Goal: Information Seeking & Learning: Compare options

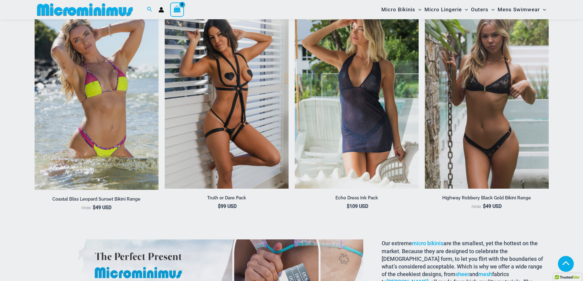
scroll to position [1097, 0]
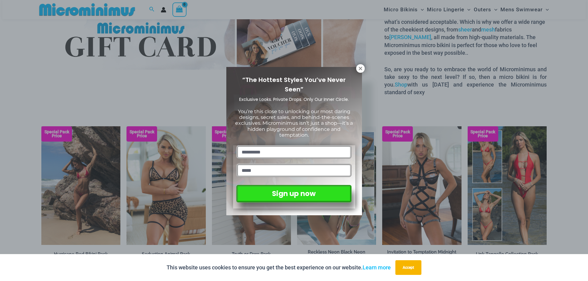
click at [360, 70] on icon at bounding box center [361, 69] width 6 height 6
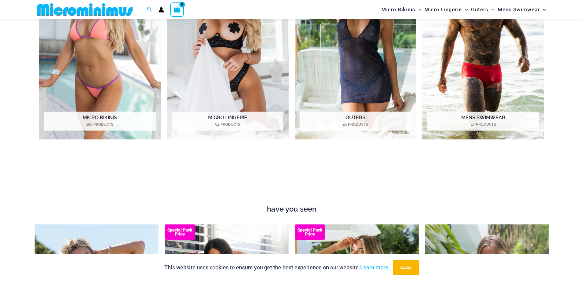
scroll to position [576, 0]
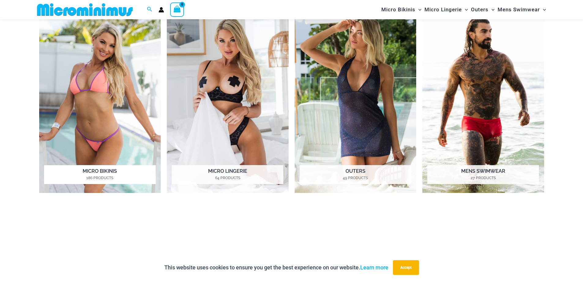
click at [110, 98] on img "Visit product category Micro Bikinis" at bounding box center [100, 99] width 122 height 187
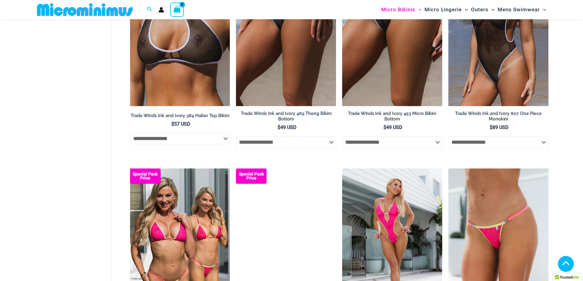
scroll to position [1174, 0]
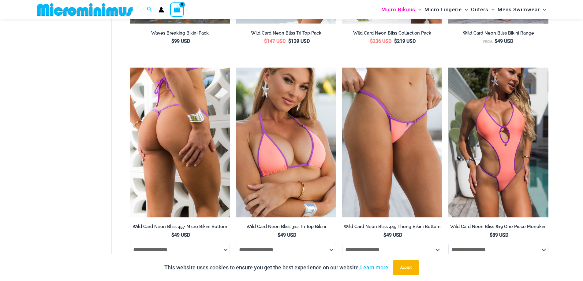
click at [174, 139] on img at bounding box center [180, 143] width 100 height 150
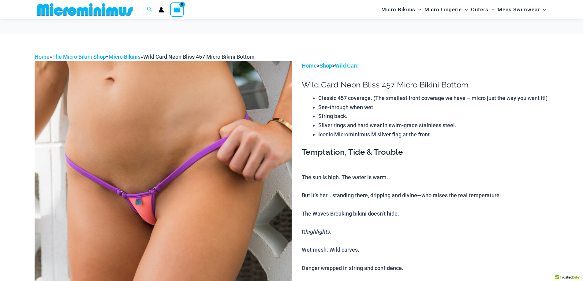
scroll to position [61, 0]
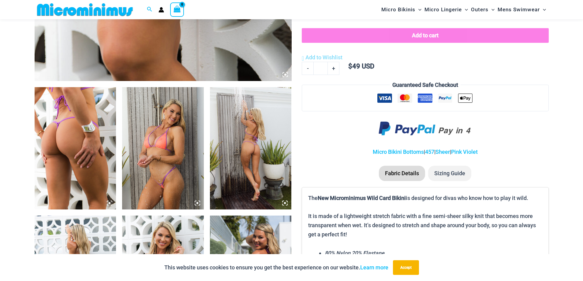
click at [197, 202] on icon at bounding box center [198, 204] width 6 height 6
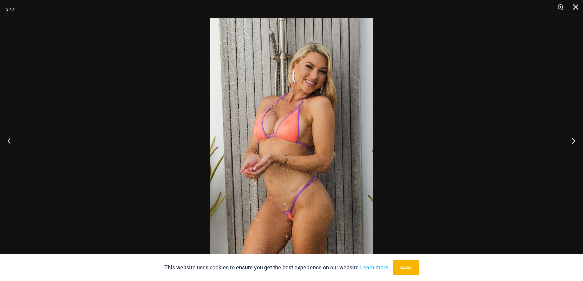
click at [575, 141] on button "Next" at bounding box center [571, 141] width 23 height 31
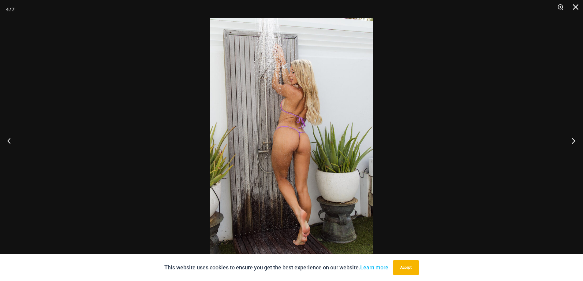
click at [575, 141] on button "Next" at bounding box center [571, 141] width 23 height 31
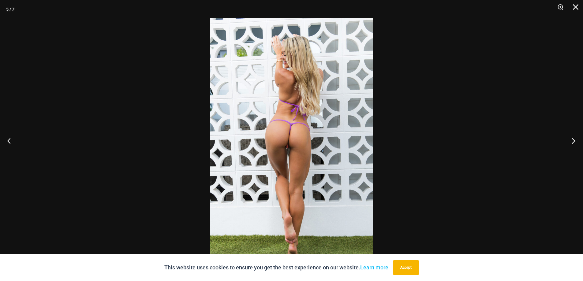
click at [575, 141] on button "Next" at bounding box center [571, 141] width 23 height 31
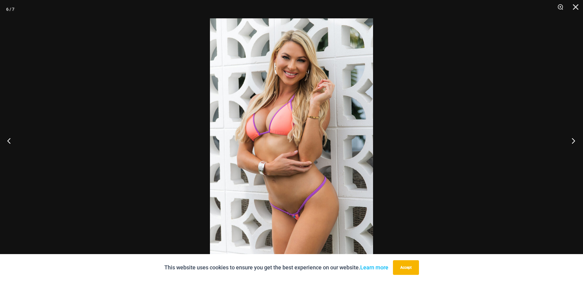
click at [575, 141] on button "Next" at bounding box center [571, 141] width 23 height 31
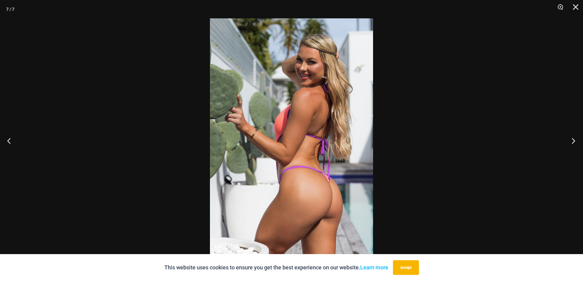
click at [575, 141] on button "Next" at bounding box center [571, 141] width 23 height 31
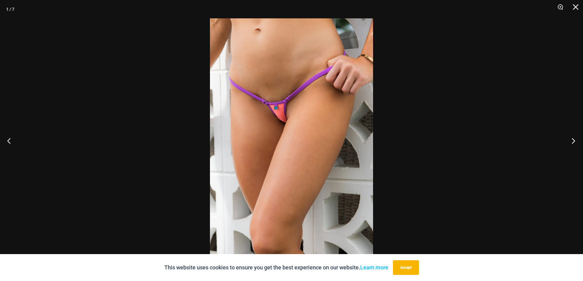
click at [575, 141] on button "Next" at bounding box center [571, 141] width 23 height 31
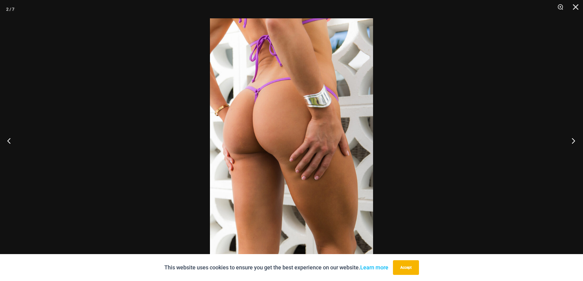
click at [575, 141] on button "Next" at bounding box center [571, 141] width 23 height 31
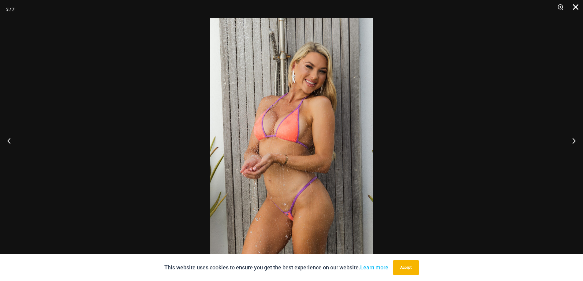
click at [576, 6] on button "Close" at bounding box center [573, 9] width 15 height 18
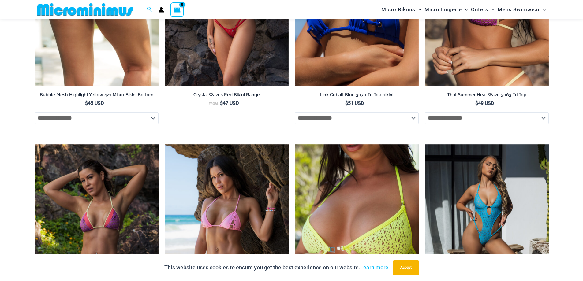
scroll to position [1720, 0]
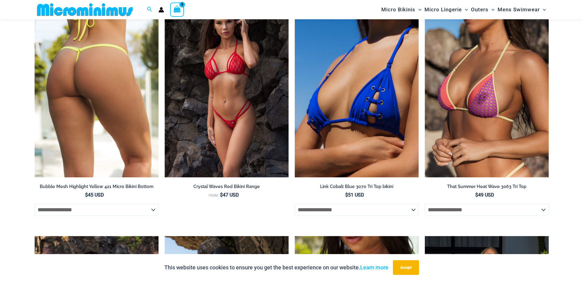
click at [99, 136] on img at bounding box center [97, 84] width 124 height 186
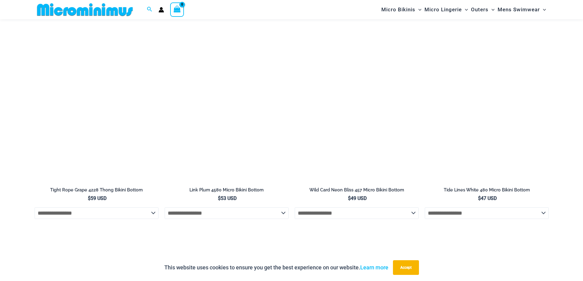
scroll to position [2083, 0]
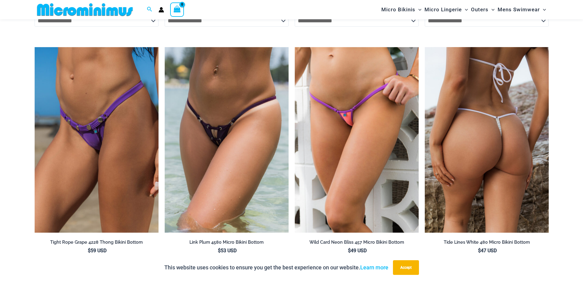
click at [498, 164] on img at bounding box center [487, 140] width 124 height 186
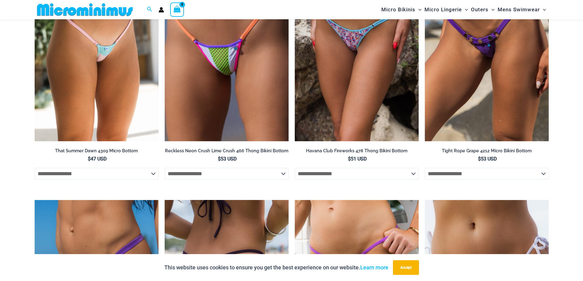
scroll to position [1807, 0]
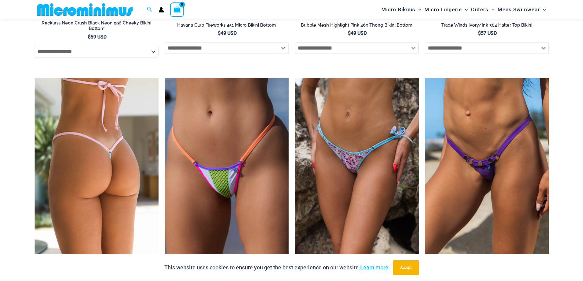
click at [103, 174] on img at bounding box center [97, 171] width 124 height 186
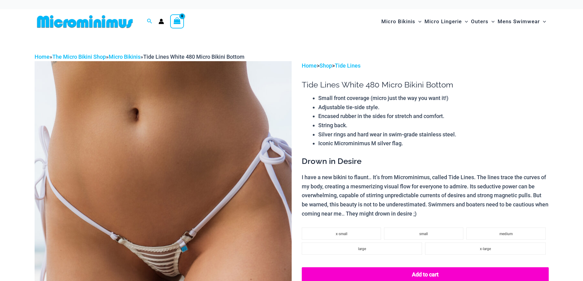
scroll to position [92, 0]
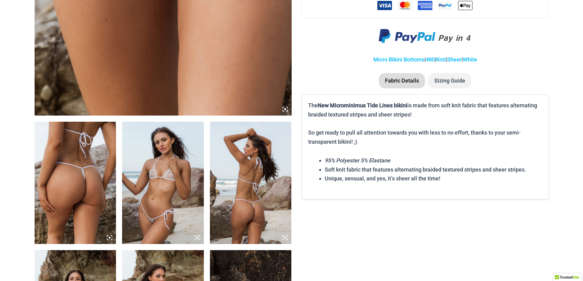
scroll to position [0, 0]
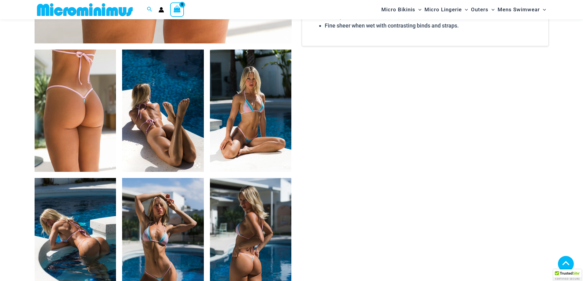
scroll to position [638, 0]
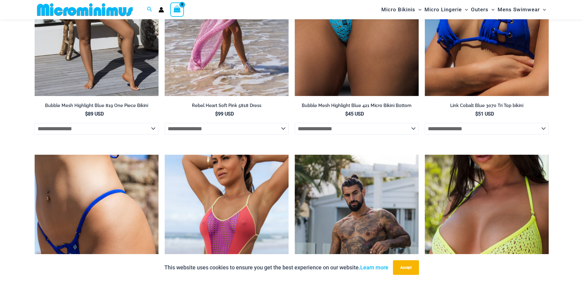
scroll to position [1434, 0]
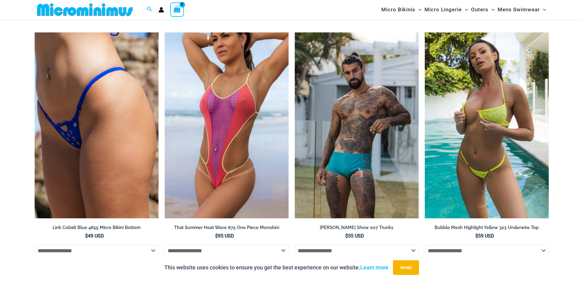
click at [496, 156] on img at bounding box center [487, 125] width 124 height 186
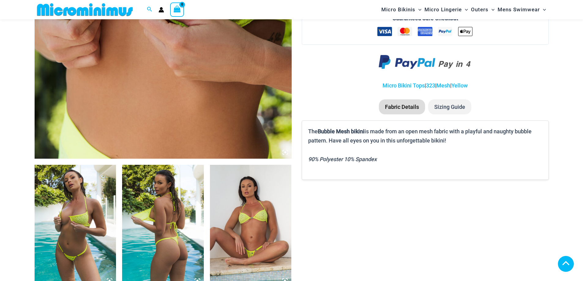
scroll to position [455, 0]
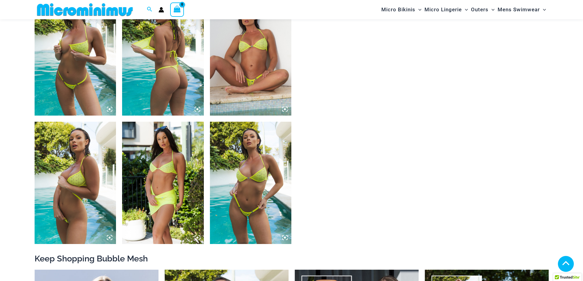
click at [106, 116] on img at bounding box center [76, 54] width 82 height 123
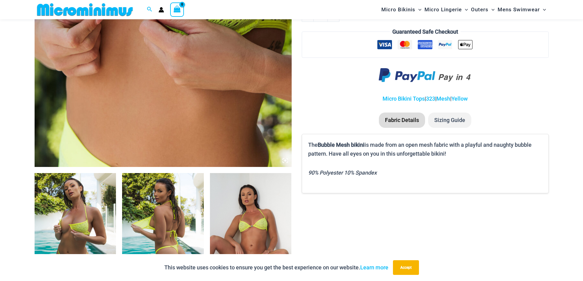
scroll to position [331, 0]
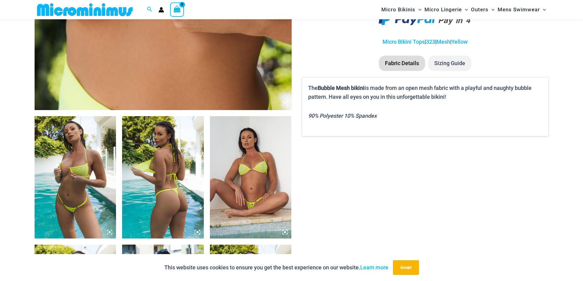
click at [198, 232] on icon at bounding box center [198, 233] width 2 height 2
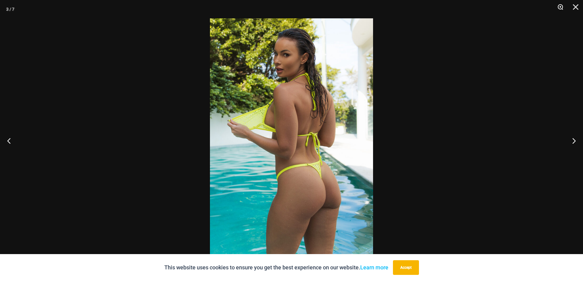
click at [562, 8] on button "Zoom" at bounding box center [558, 9] width 15 height 18
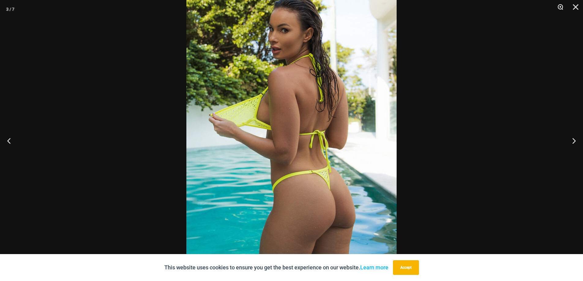
click at [562, 8] on button "Zoom" at bounding box center [558, 9] width 15 height 18
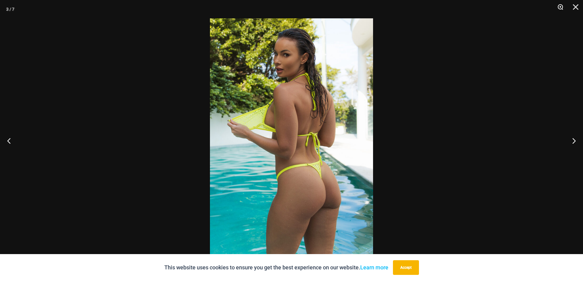
click at [561, 8] on button "Zoom" at bounding box center [558, 9] width 15 height 18
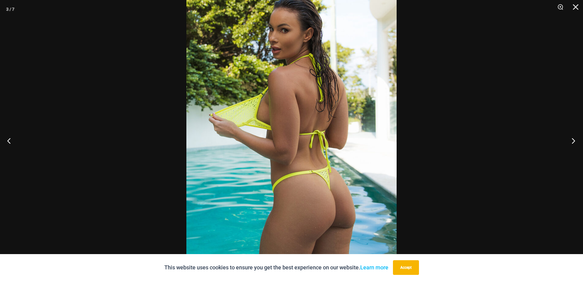
click at [573, 141] on button "Next" at bounding box center [571, 141] width 23 height 31
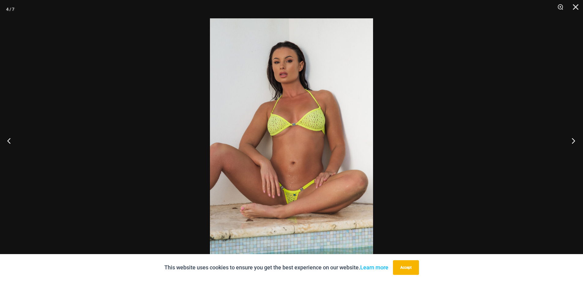
click at [573, 141] on button "Next" at bounding box center [571, 141] width 23 height 31
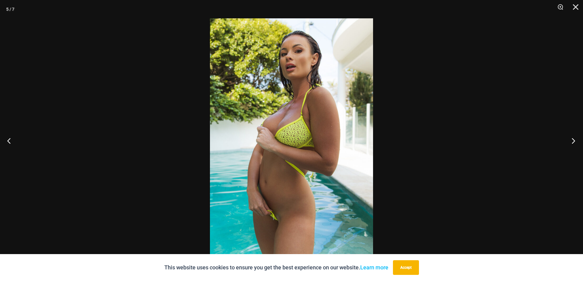
click at [572, 140] on button "Next" at bounding box center [571, 141] width 23 height 31
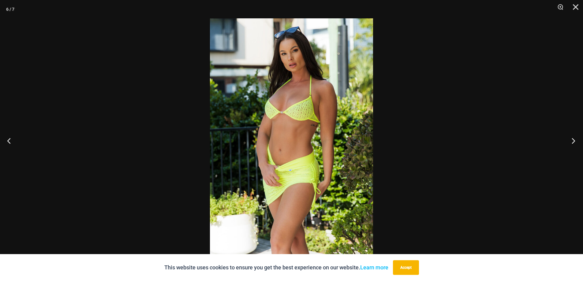
click at [572, 140] on button "Next" at bounding box center [571, 141] width 23 height 31
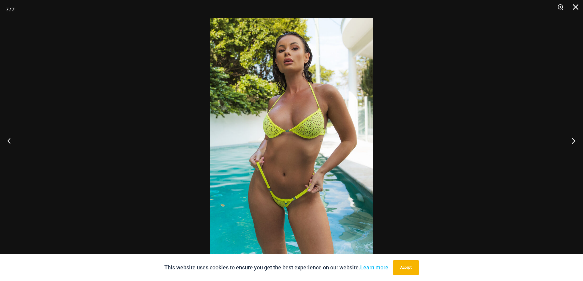
click at [572, 139] on button "Next" at bounding box center [571, 141] width 23 height 31
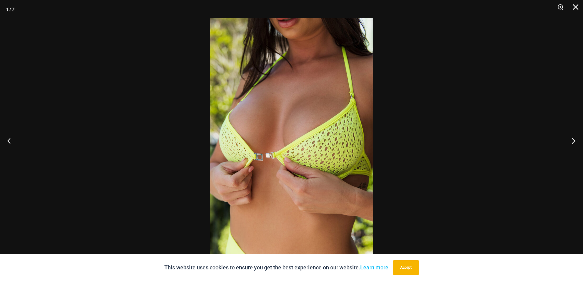
click at [572, 139] on button "Next" at bounding box center [571, 141] width 23 height 31
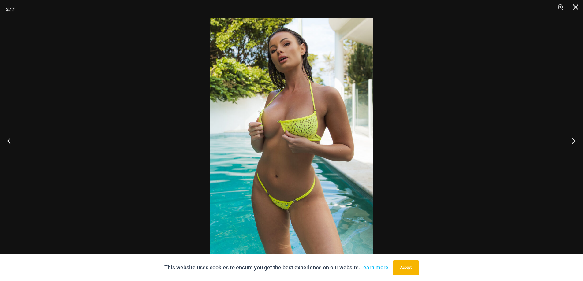
click at [578, 140] on button "Next" at bounding box center [571, 141] width 23 height 31
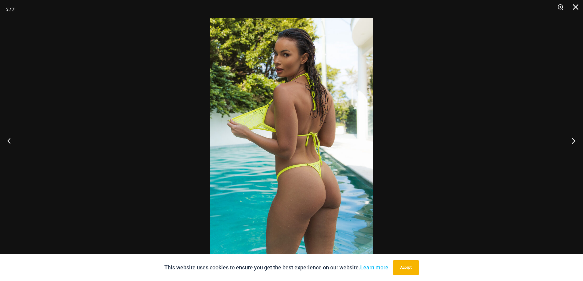
click at [577, 140] on button "Next" at bounding box center [571, 141] width 23 height 31
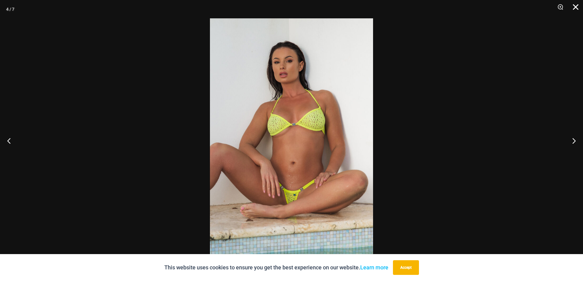
click at [578, 3] on button "Close" at bounding box center [573, 9] width 15 height 18
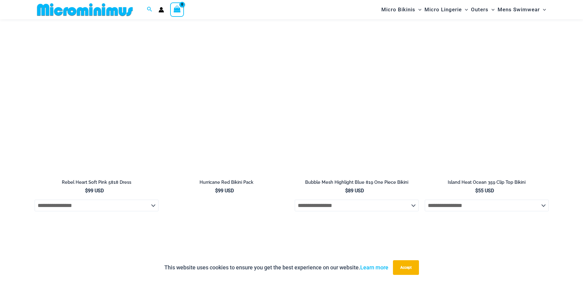
scroll to position [1924, 0]
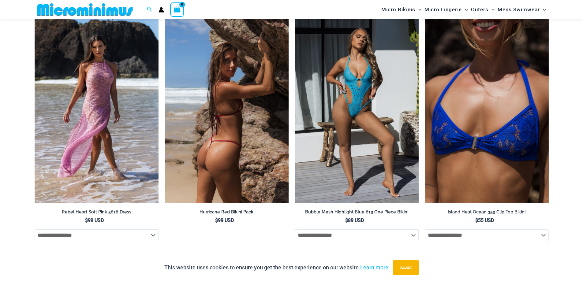
click at [245, 139] on img at bounding box center [227, 110] width 124 height 186
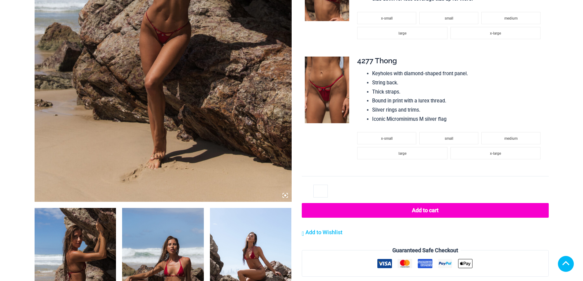
scroll to position [398, 0]
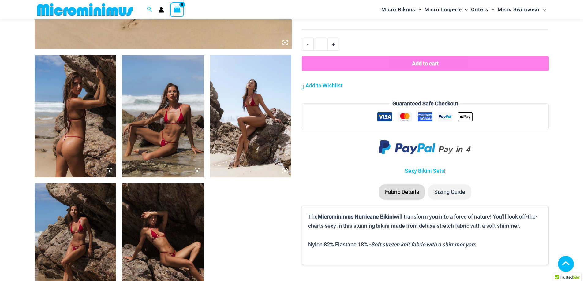
click at [197, 172] on icon at bounding box center [198, 171] width 2 height 2
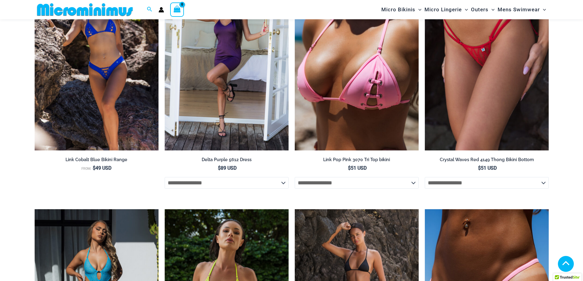
scroll to position [638, 0]
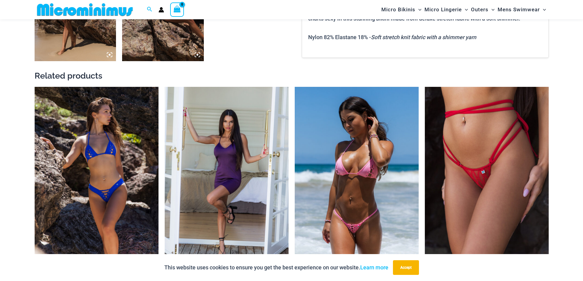
click at [364, 221] on img at bounding box center [357, 180] width 124 height 186
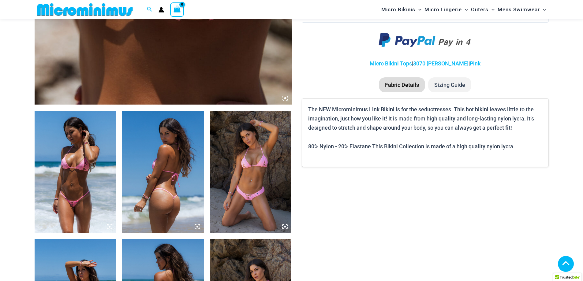
scroll to position [650, 0]
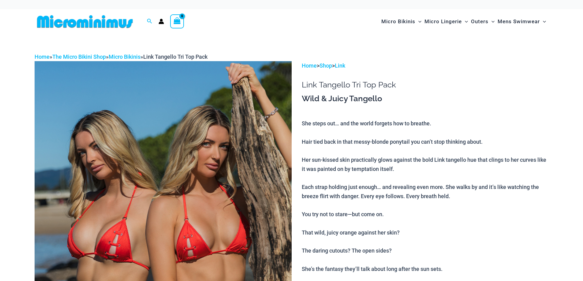
scroll to position [153, 0]
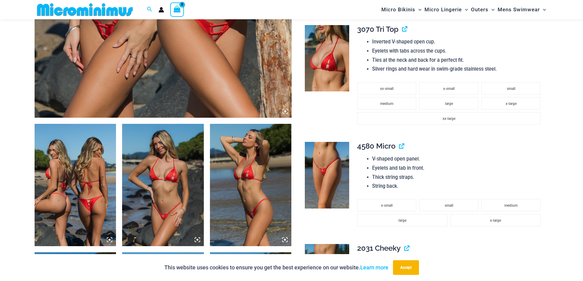
scroll to position [362, 0]
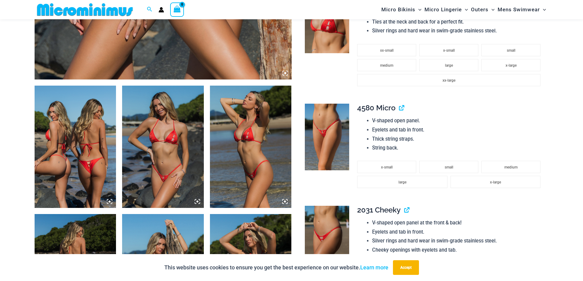
click at [109, 203] on icon at bounding box center [110, 202] width 2 height 2
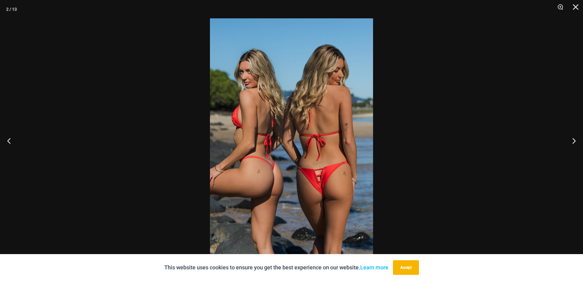
click at [319, 159] on img at bounding box center [291, 140] width 163 height 245
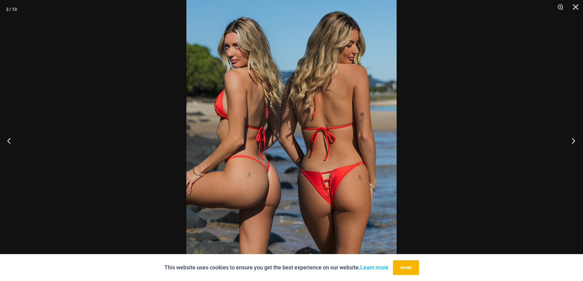
click at [575, 139] on button "Next" at bounding box center [571, 141] width 23 height 31
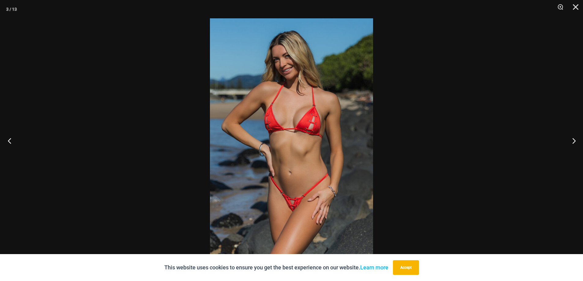
click at [7, 141] on button "Previous" at bounding box center [11, 141] width 23 height 31
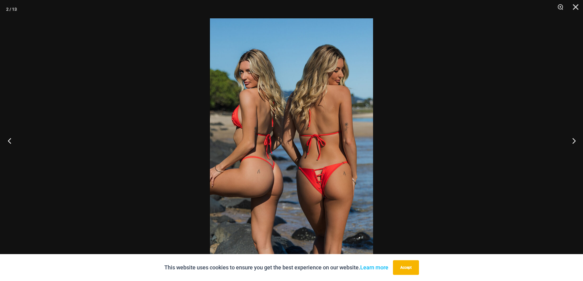
click at [8, 141] on button "Previous" at bounding box center [11, 141] width 23 height 31
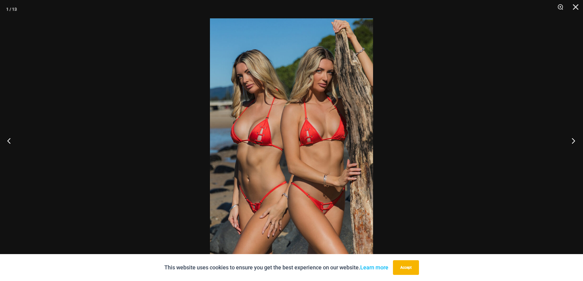
click at [574, 142] on button "Next" at bounding box center [571, 141] width 23 height 31
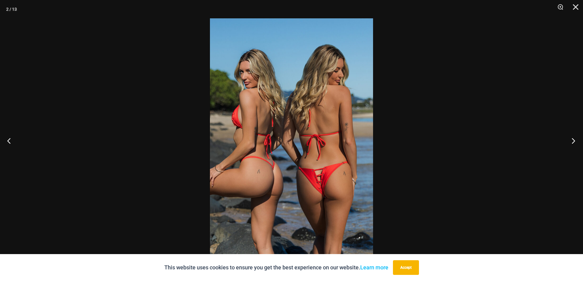
click at [573, 143] on button "Next" at bounding box center [571, 141] width 23 height 31
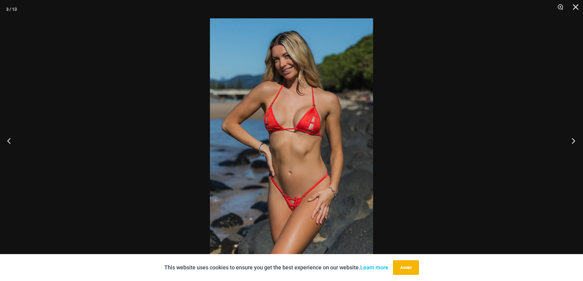
click at [573, 143] on button "Next" at bounding box center [571, 141] width 23 height 31
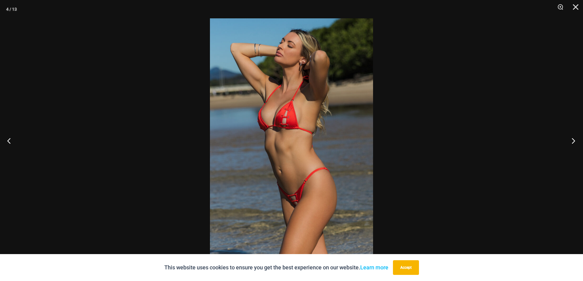
click at [572, 143] on button "Next" at bounding box center [571, 141] width 23 height 31
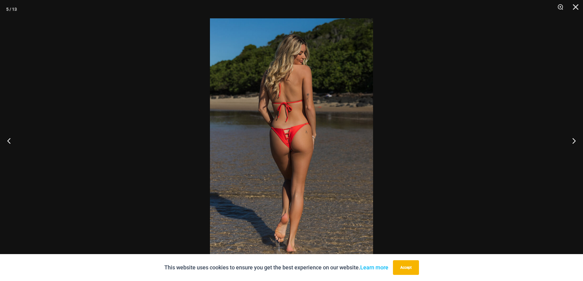
click at [298, 140] on img at bounding box center [291, 140] width 163 height 245
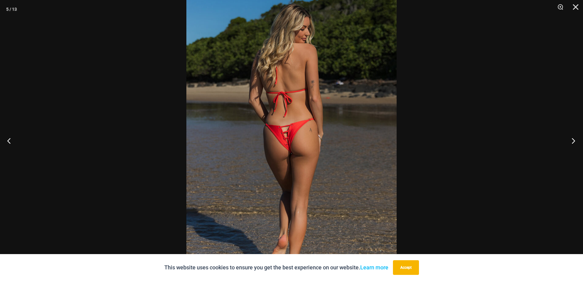
click at [572, 141] on button "Next" at bounding box center [571, 141] width 23 height 31
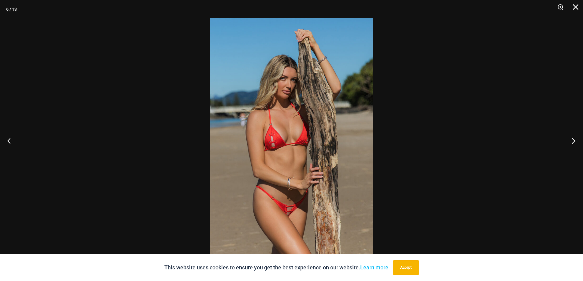
click at [572, 141] on button "Next" at bounding box center [571, 141] width 23 height 31
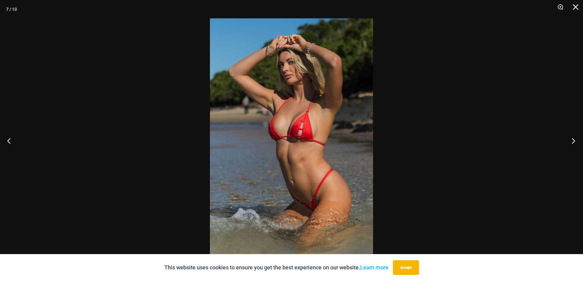
click at [572, 141] on button "Next" at bounding box center [571, 141] width 23 height 31
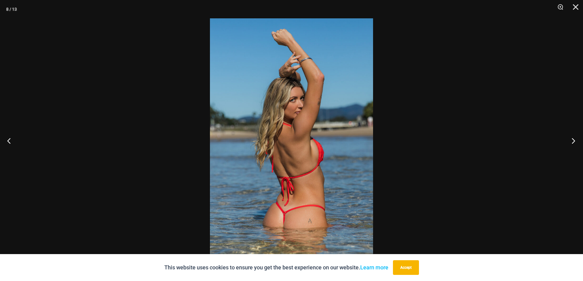
click at [572, 142] on button "Next" at bounding box center [571, 141] width 23 height 31
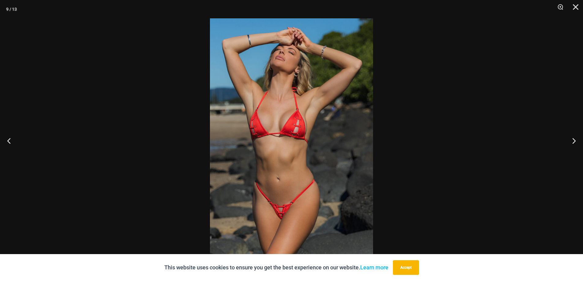
click at [312, 169] on img at bounding box center [291, 140] width 163 height 245
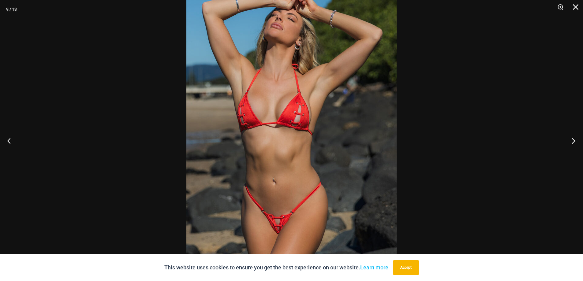
click at [574, 141] on button "Next" at bounding box center [571, 141] width 23 height 31
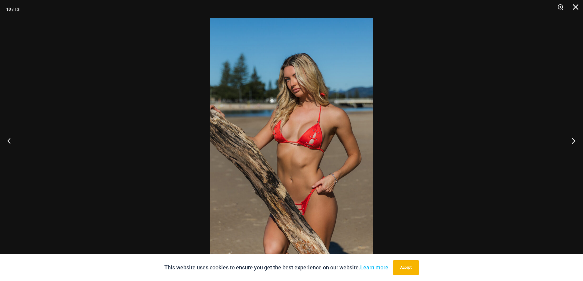
click at [574, 141] on button "Next" at bounding box center [571, 141] width 23 height 31
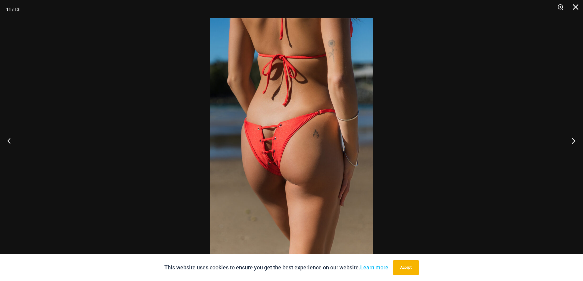
click at [574, 141] on button "Next" at bounding box center [571, 141] width 23 height 31
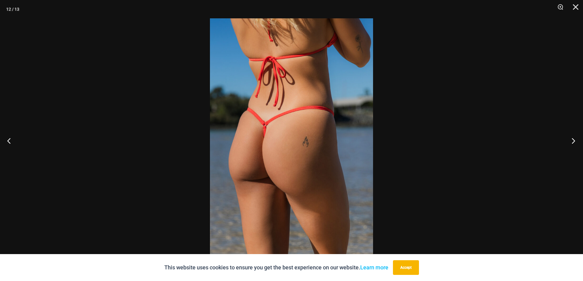
click at [574, 141] on button "Next" at bounding box center [571, 141] width 23 height 31
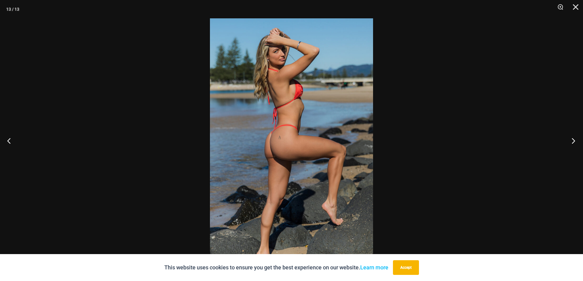
click at [573, 141] on button "Next" at bounding box center [571, 141] width 23 height 31
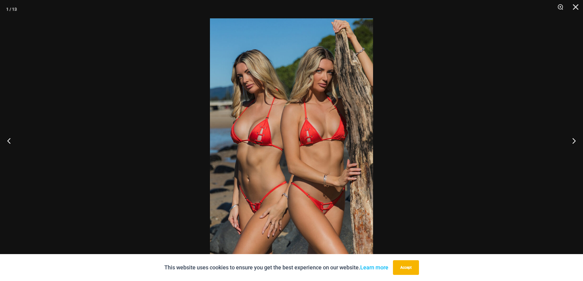
click at [281, 175] on img at bounding box center [291, 140] width 163 height 245
click at [283, 173] on img at bounding box center [291, 140] width 163 height 245
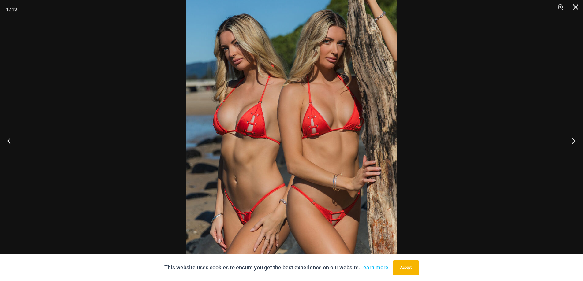
click at [576, 140] on button "Next" at bounding box center [571, 141] width 23 height 31
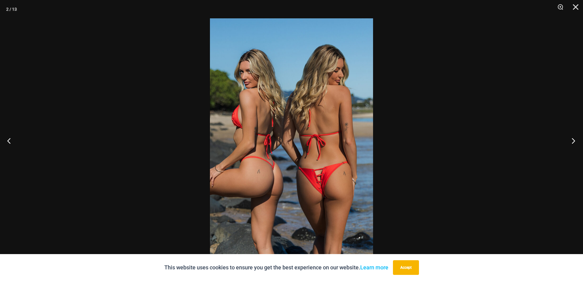
click at [575, 140] on button "Next" at bounding box center [571, 141] width 23 height 31
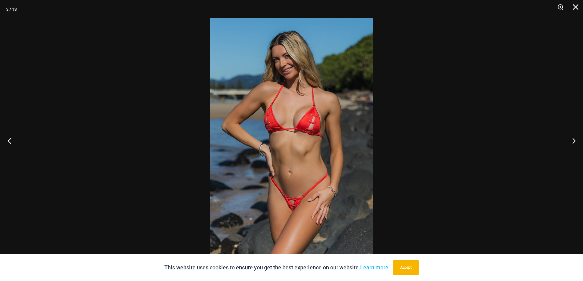
click at [11, 140] on button "Previous" at bounding box center [11, 141] width 23 height 31
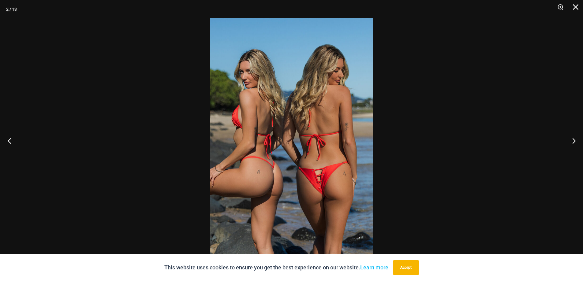
click at [11, 140] on button "Previous" at bounding box center [11, 141] width 23 height 31
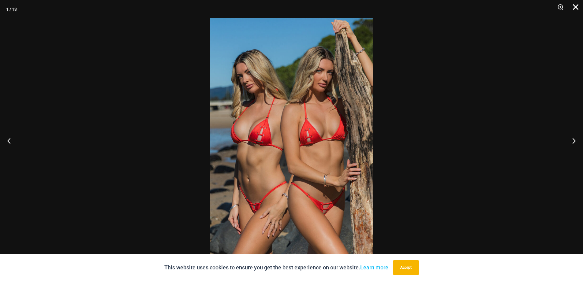
click at [574, 6] on button "Close" at bounding box center [573, 9] width 15 height 18
